Goal: Find specific page/section: Find specific page/section

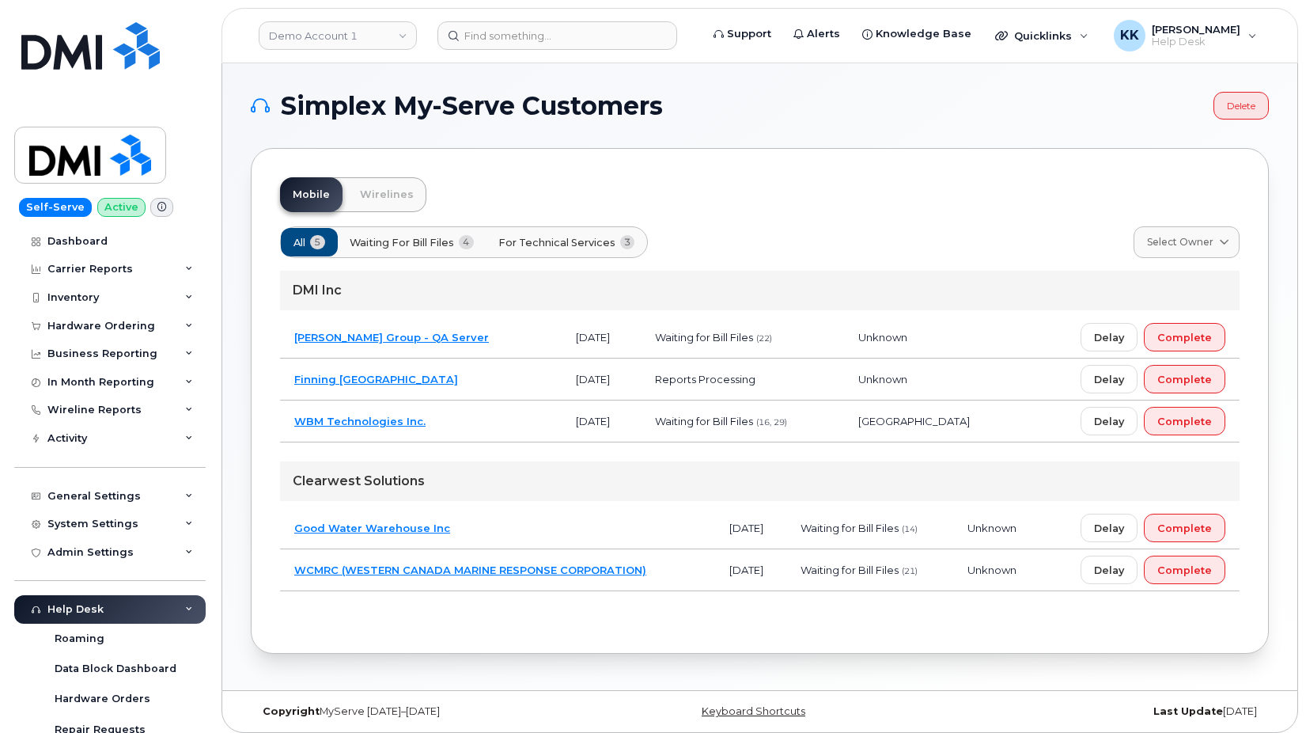
scroll to position [279, 0]
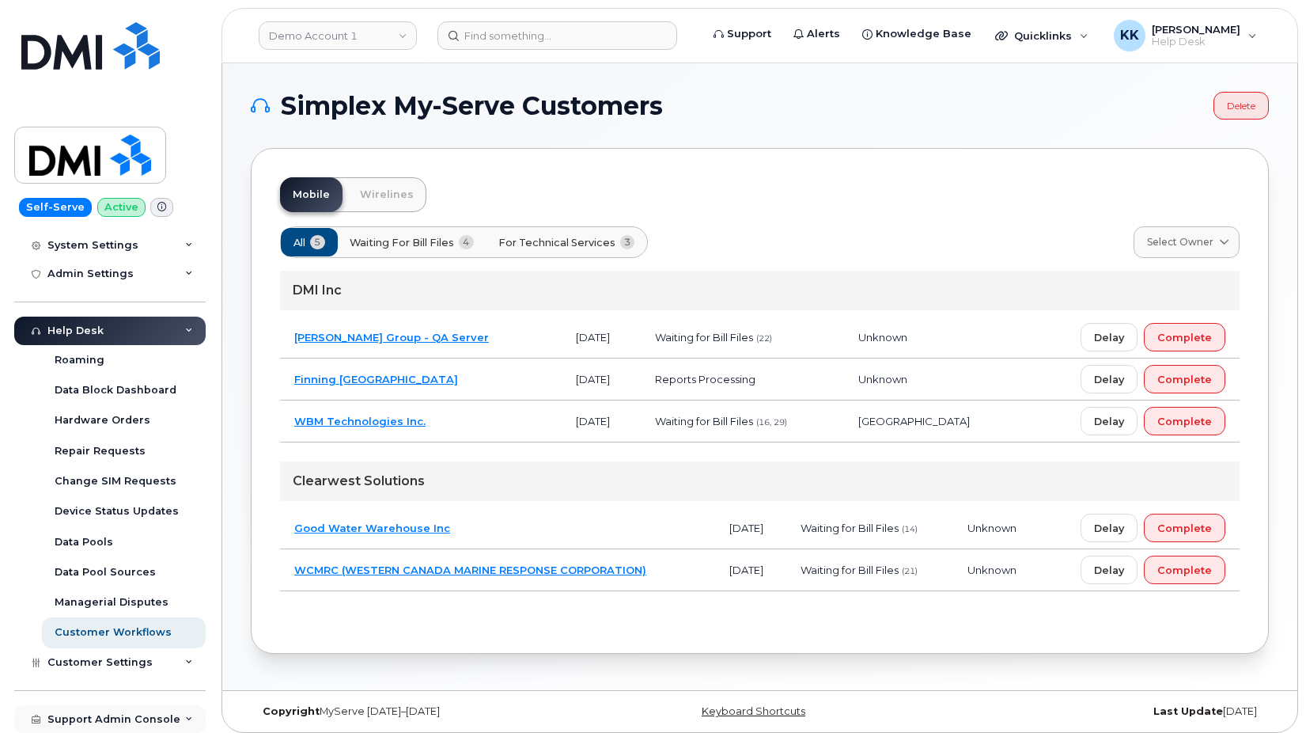
click at [115, 715] on div "Support Admin Console" at bounding box center [113, 719] width 133 height 13
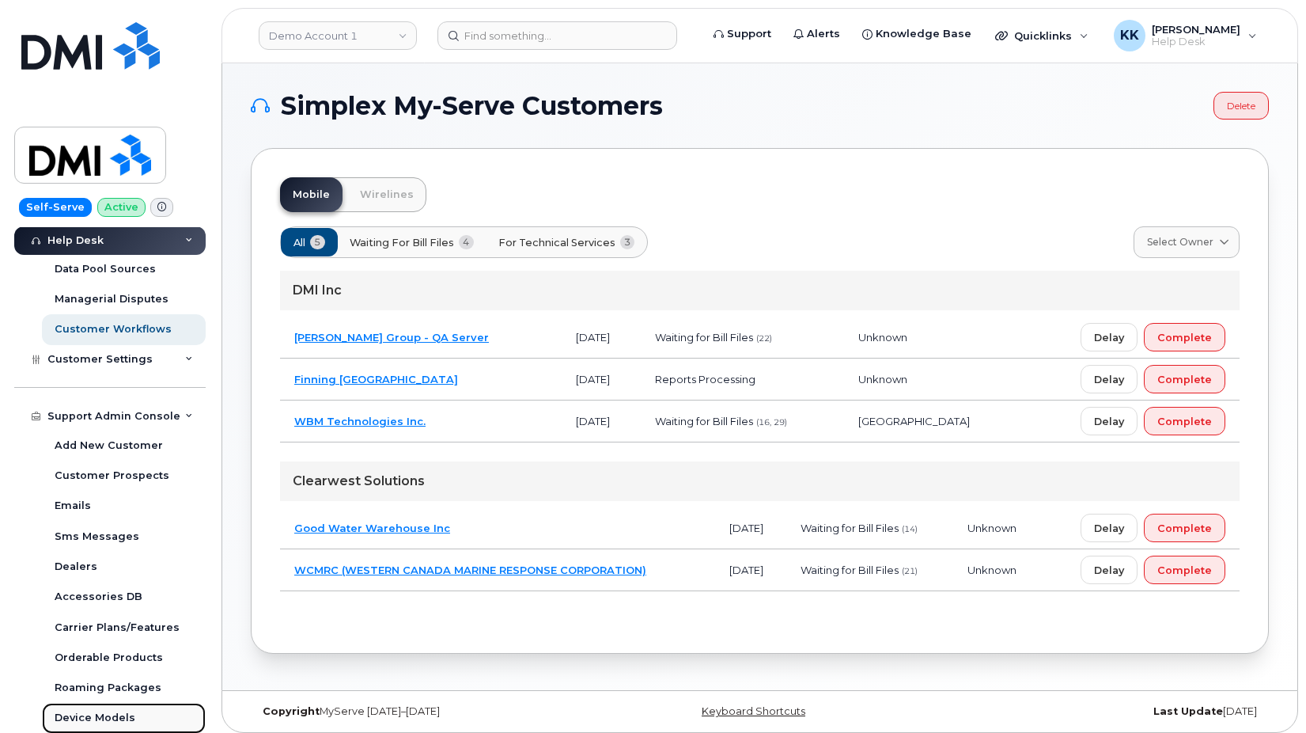
click at [104, 714] on div "Device Models" at bounding box center [95, 718] width 81 height 14
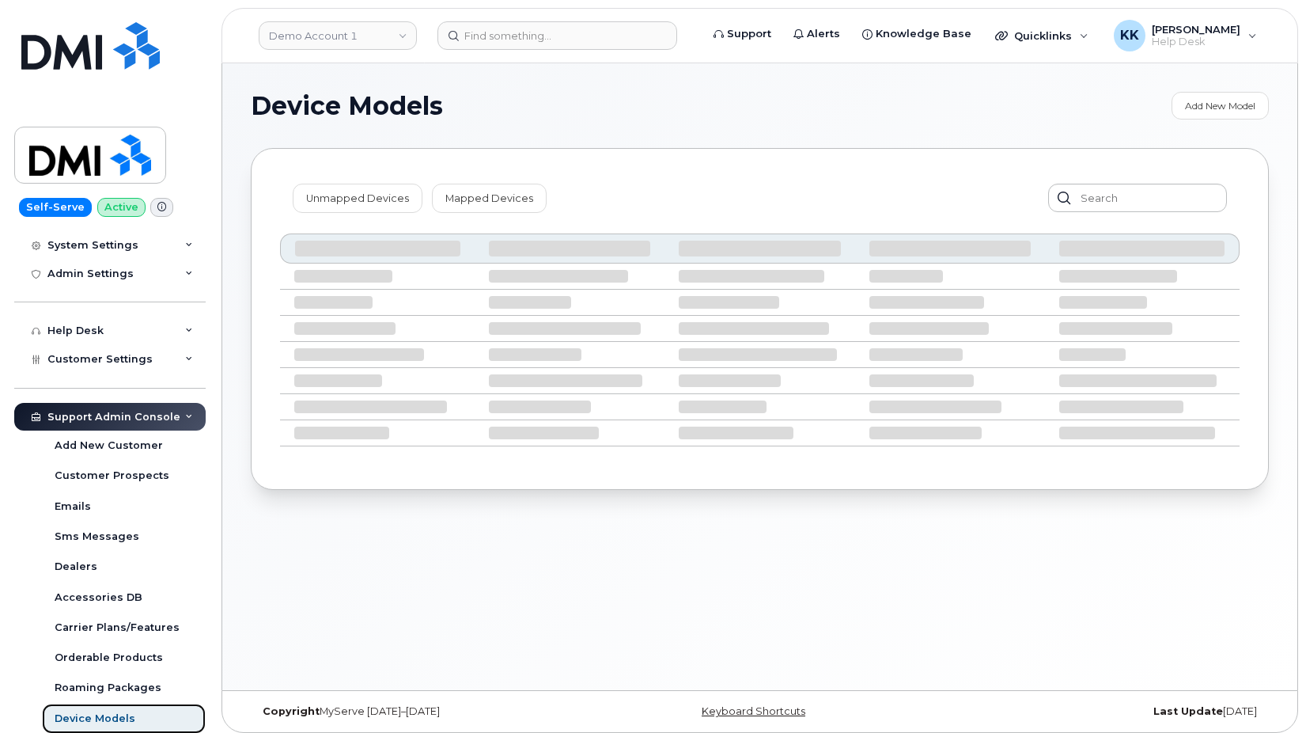
scroll to position [279, 0]
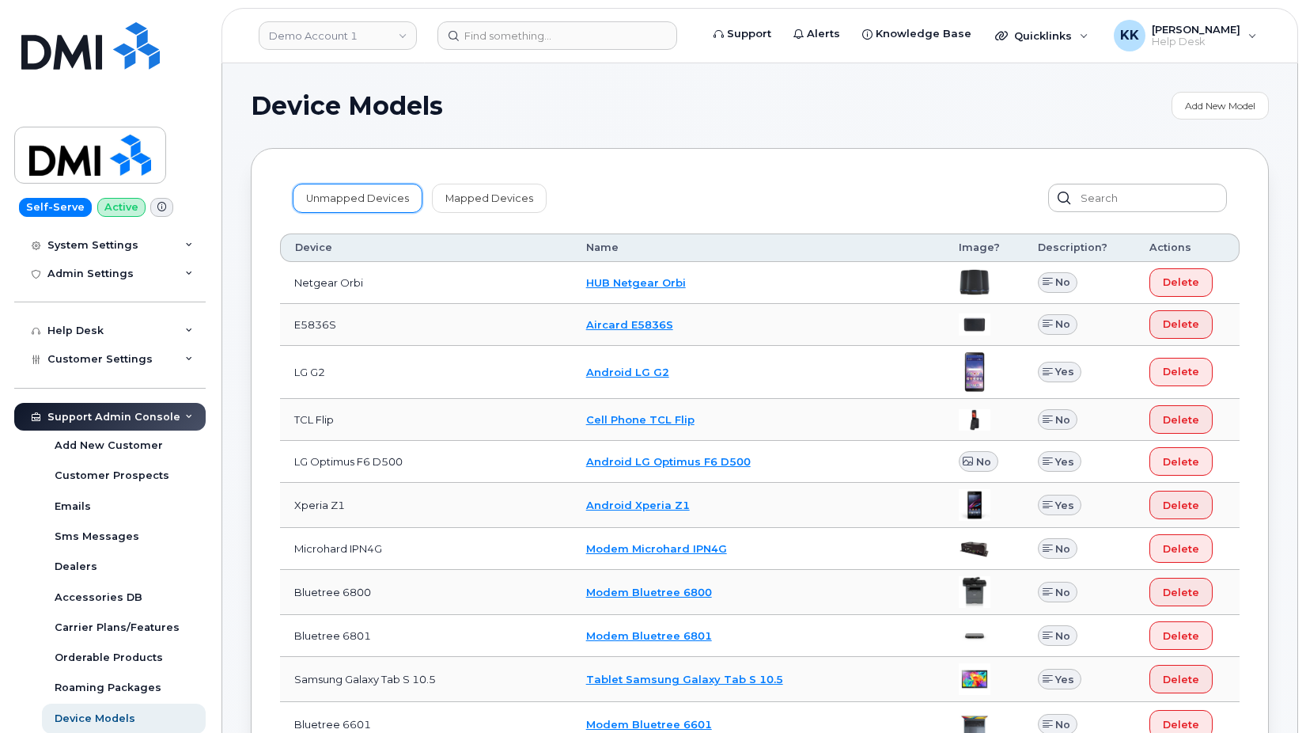
click at [365, 192] on link "Unmapped Devices" at bounding box center [358, 198] width 130 height 28
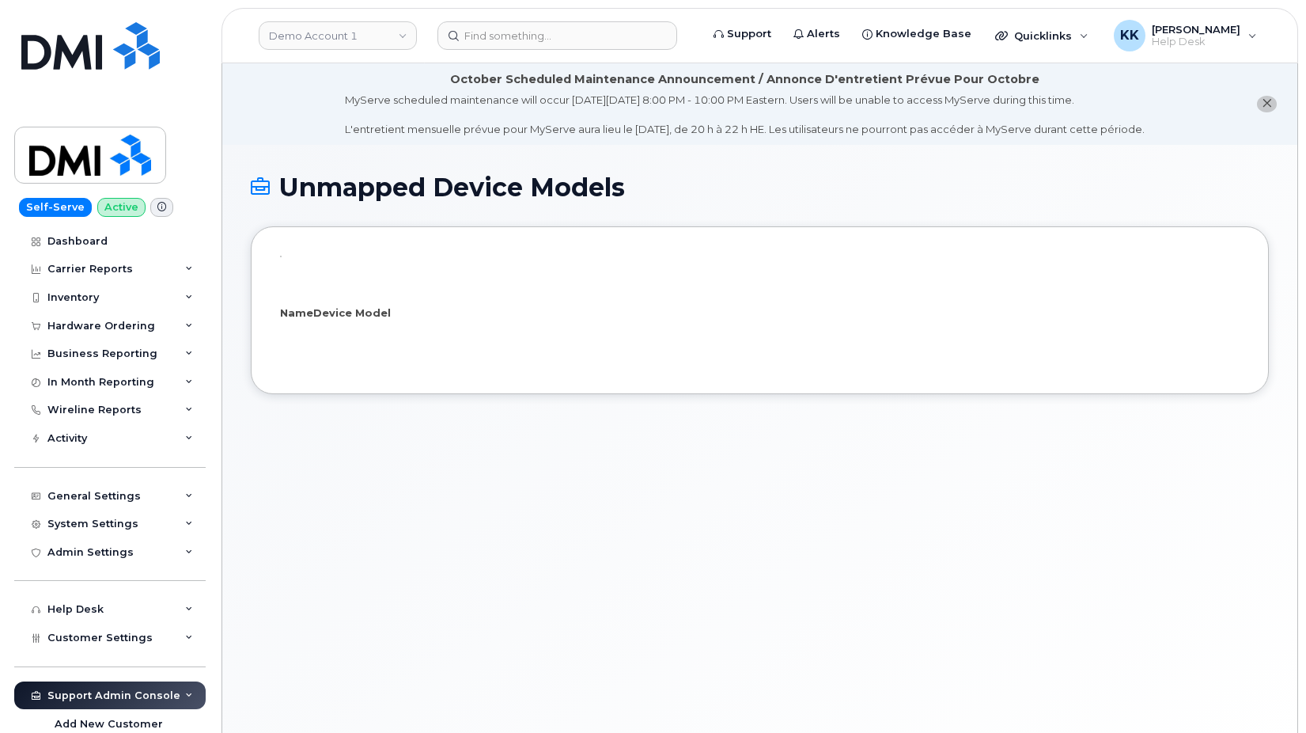
select select "25"
